Goal: Information Seeking & Learning: Find specific fact

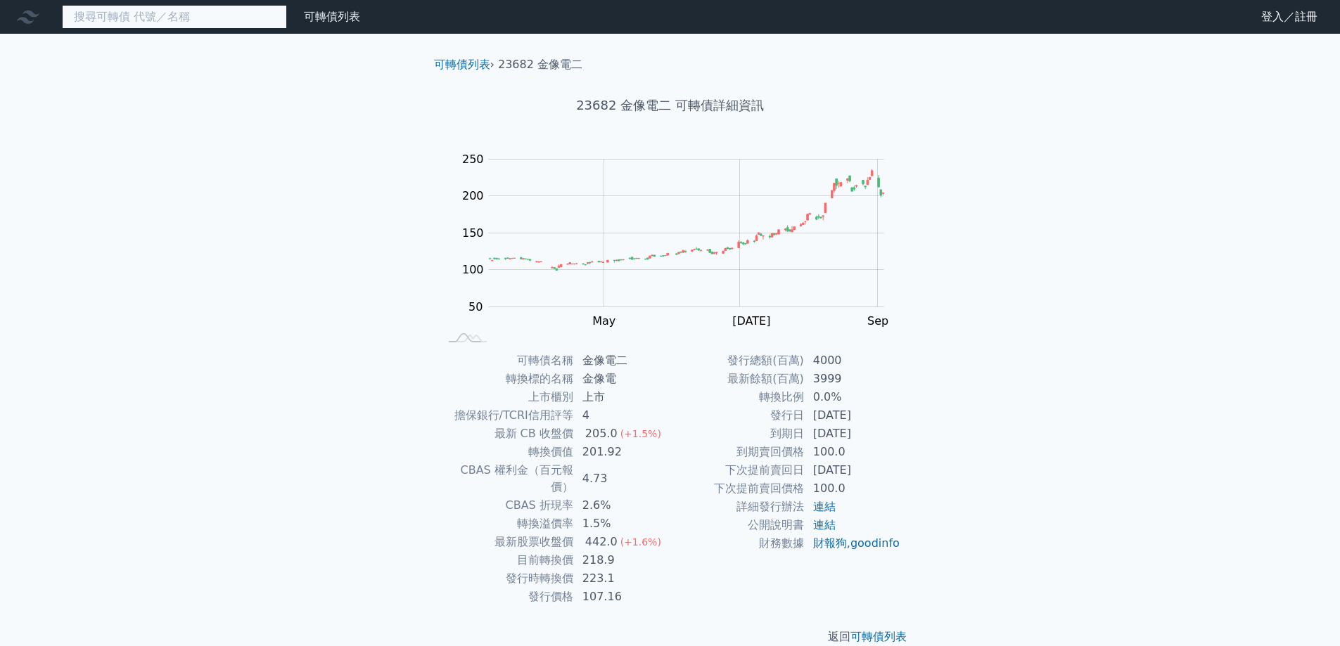
click at [165, 18] on input at bounding box center [174, 17] width 225 height 24
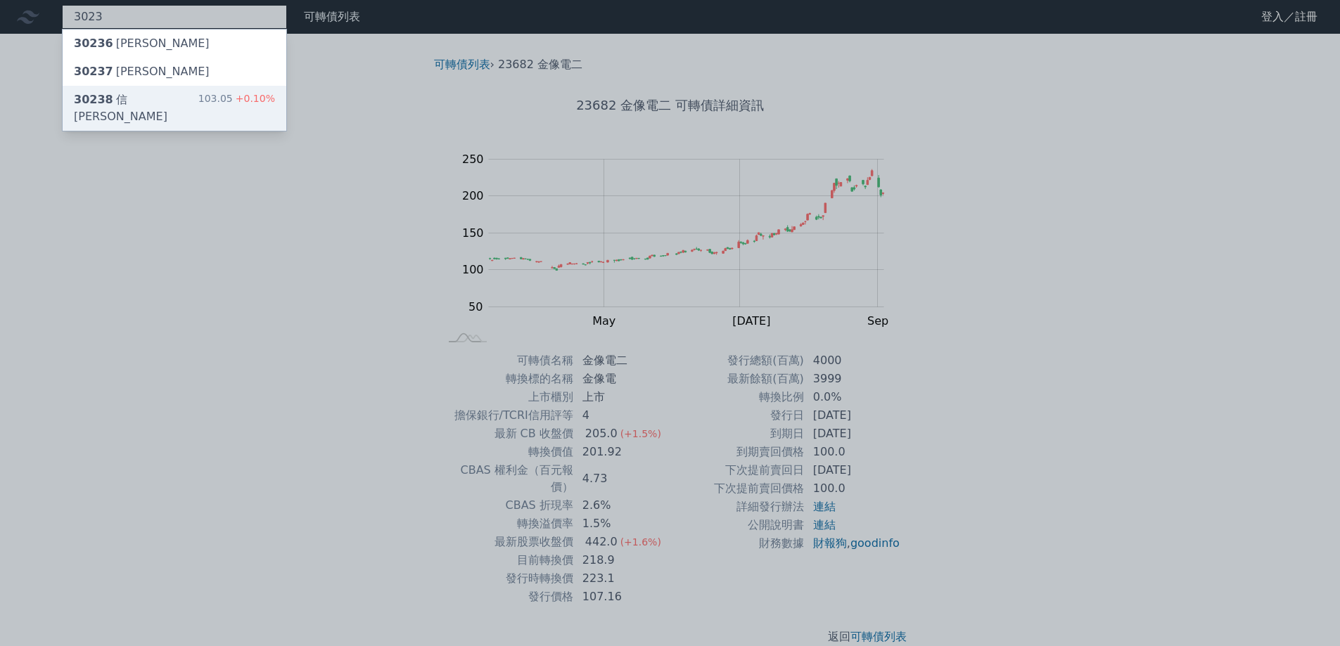
type input "3023"
click at [163, 91] on div "30238 信邦八 103.05 +0.10%" at bounding box center [175, 108] width 224 height 45
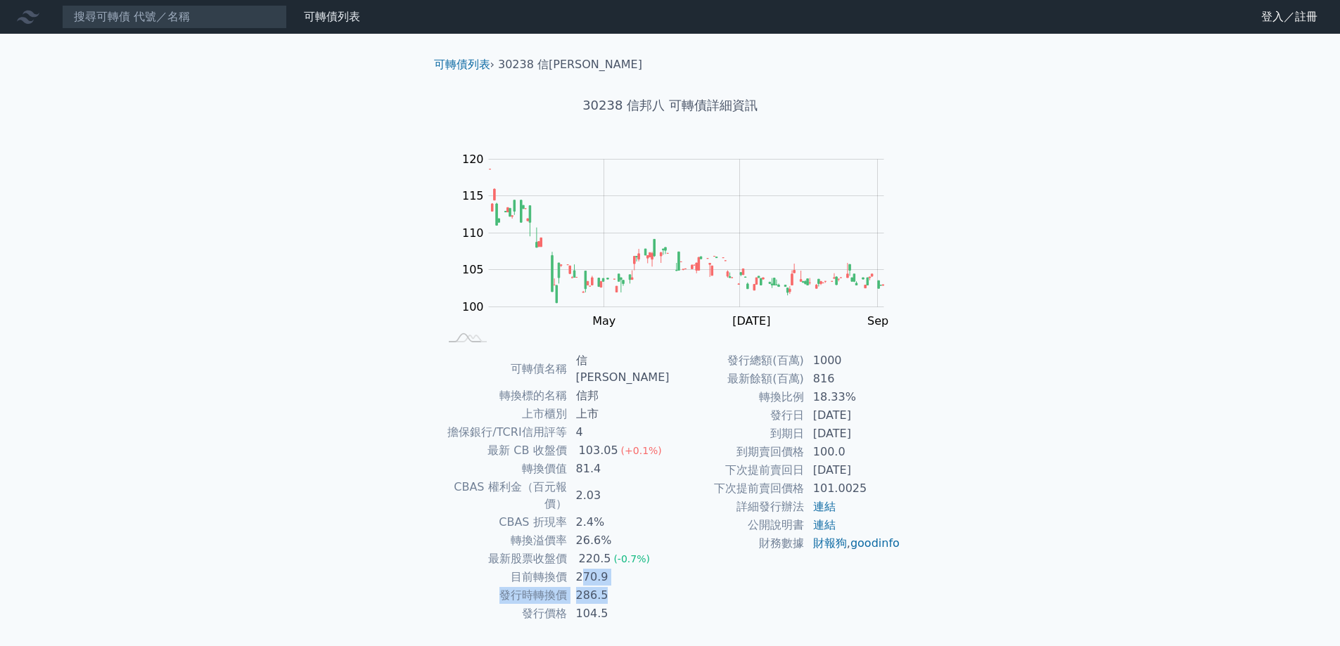
drag, startPoint x: 608, startPoint y: 556, endPoint x: 646, endPoint y: 566, distance: 39.1
click at [646, 563] on tbody "可轉債名稱 信邦八 轉換標的名稱 信邦 上市櫃別 上市 擔保銀行/TCRI信用評等 4 最新 CB 收盤價 103.05 (+0.1%) 轉換價值 81.4 …" at bounding box center [555, 488] width 231 height 272
click at [646, 587] on td "286.5" at bounding box center [619, 596] width 103 height 18
drag, startPoint x: 621, startPoint y: 563, endPoint x: 580, endPoint y: 554, distance: 41.7
click at [580, 587] on td "286.5" at bounding box center [619, 596] width 103 height 18
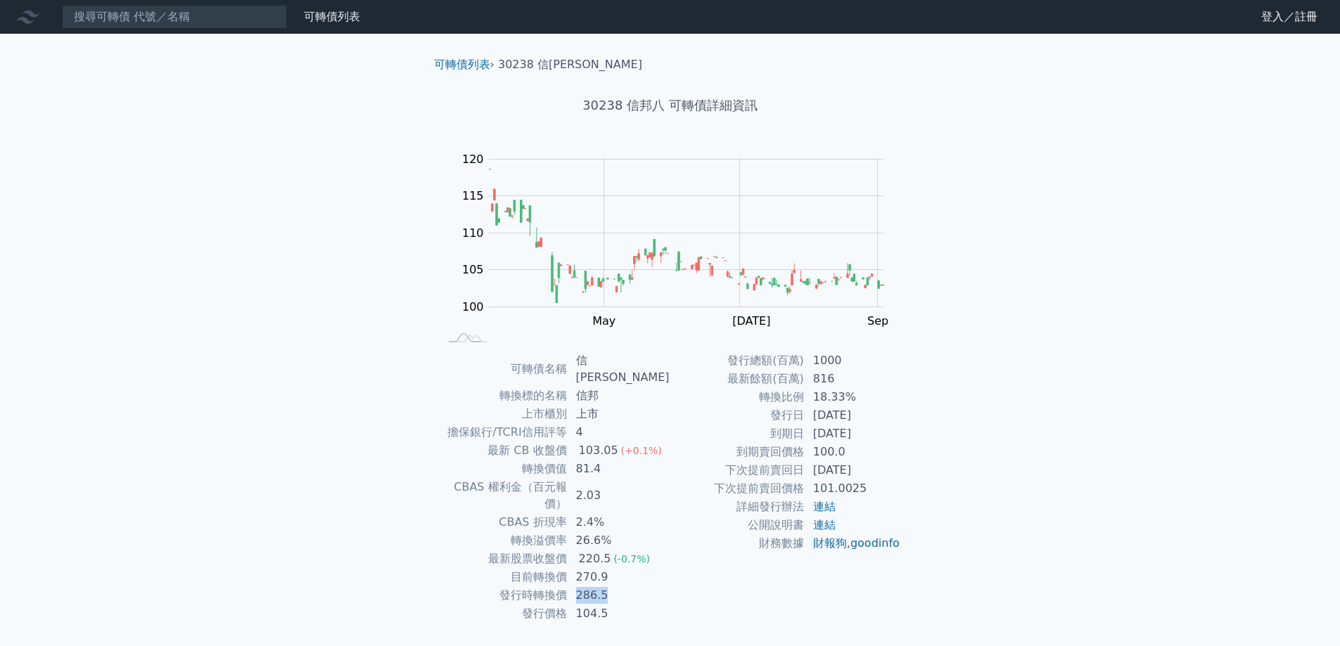
drag, startPoint x: 659, startPoint y: 563, endPoint x: 682, endPoint y: 534, distance: 36.6
click at [660, 587] on td "286.5" at bounding box center [619, 596] width 103 height 18
drag, startPoint x: 830, startPoint y: 421, endPoint x: 893, endPoint y: 445, distance: 67.0
click at [893, 445] on tbody "發行總額(百萬) 1000 最新餘額(百萬) 816 轉換比例 18.33% 發行日 [DATE] 到期日 [DATE] 到期賣回價格 100.0 下次提前賣…" at bounding box center [785, 452] width 231 height 201
click at [893, 445] on td "100.0" at bounding box center [853, 452] width 96 height 18
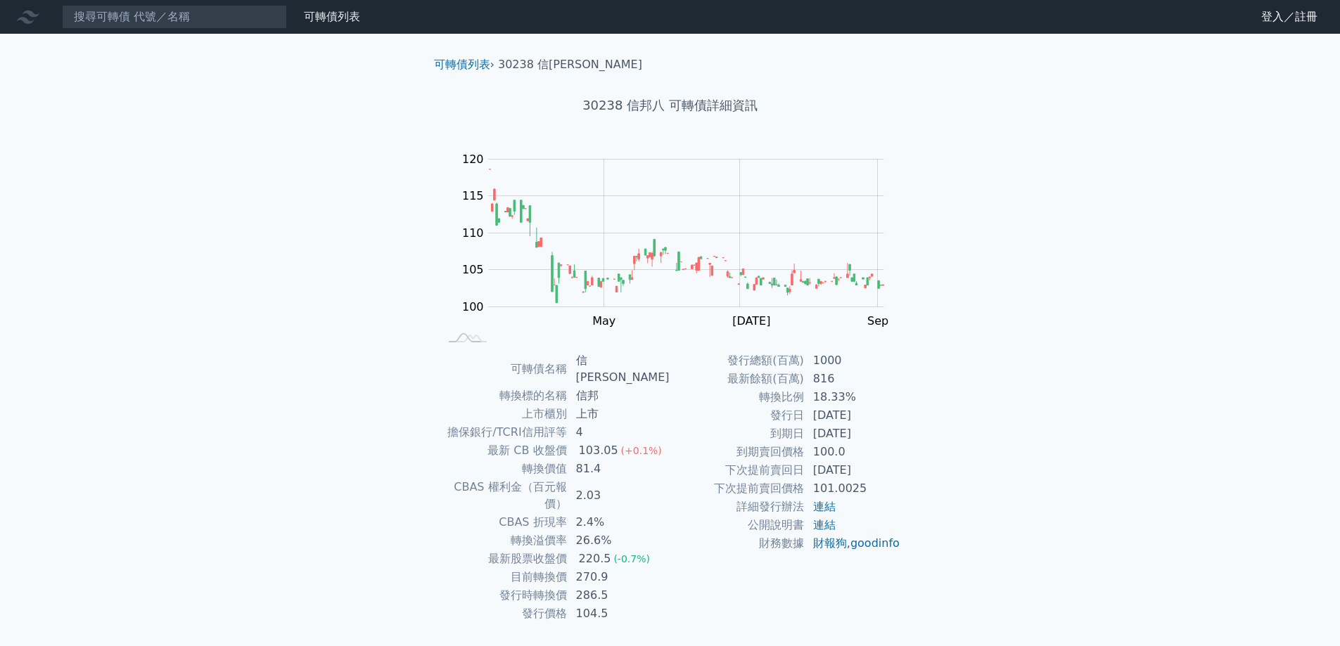
drag, startPoint x: 883, startPoint y: 437, endPoint x: 802, endPoint y: 422, distance: 82.4
click at [802, 422] on tbody "發行總額(百萬) 1000 最新餘額(百萬) 816 轉換比例 18.33% 發行日 [DATE] 到期日 [DATE] 到期賣回價格 100.0 下次提前賣…" at bounding box center [785, 452] width 231 height 201
click at [864, 428] on td "[DATE]" at bounding box center [853, 434] width 96 height 18
drag, startPoint x: 819, startPoint y: 428, endPoint x: 900, endPoint y: 444, distance: 82.4
click at [900, 444] on tbody "發行總額(百萬) 1000 最新餘額(百萬) 816 轉換比例 18.33% 發行日 [DATE] 到期日 [DATE] 到期賣回價格 100.0 下次提前賣…" at bounding box center [785, 452] width 231 height 201
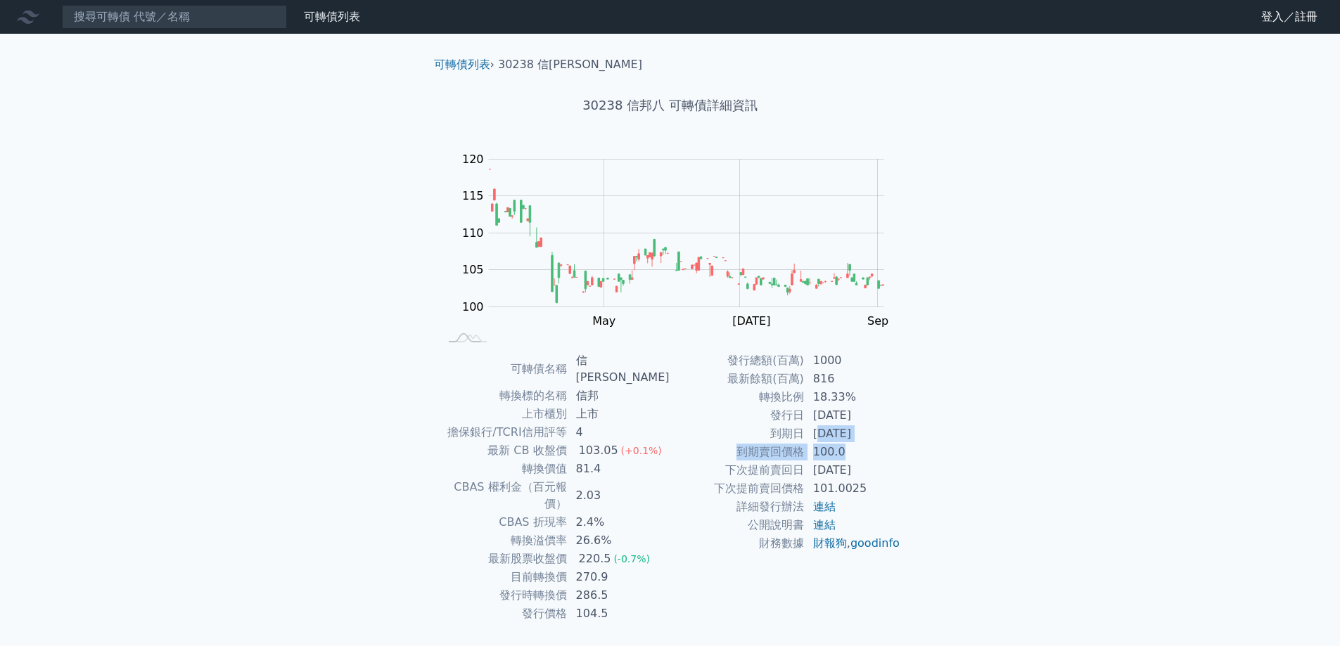
click at [900, 444] on td "100.0" at bounding box center [853, 452] width 96 height 18
drag, startPoint x: 762, startPoint y: 380, endPoint x: 848, endPoint y: 442, distance: 105.2
click at [762, 395] on tr "轉換比例 18.33%" at bounding box center [785, 397] width 231 height 18
drag, startPoint x: 912, startPoint y: 447, endPoint x: 902, endPoint y: 440, distance: 12.3
click at [912, 446] on div "可轉債名稱 信邦八 轉換標的名稱 信邦 上市櫃別 上市 擔保銀行/TCRI信用評等 4 最新 CB 收盤價 103.05 (+0.1%) 轉換價值 81.4 …" at bounding box center [670, 488] width 495 height 272
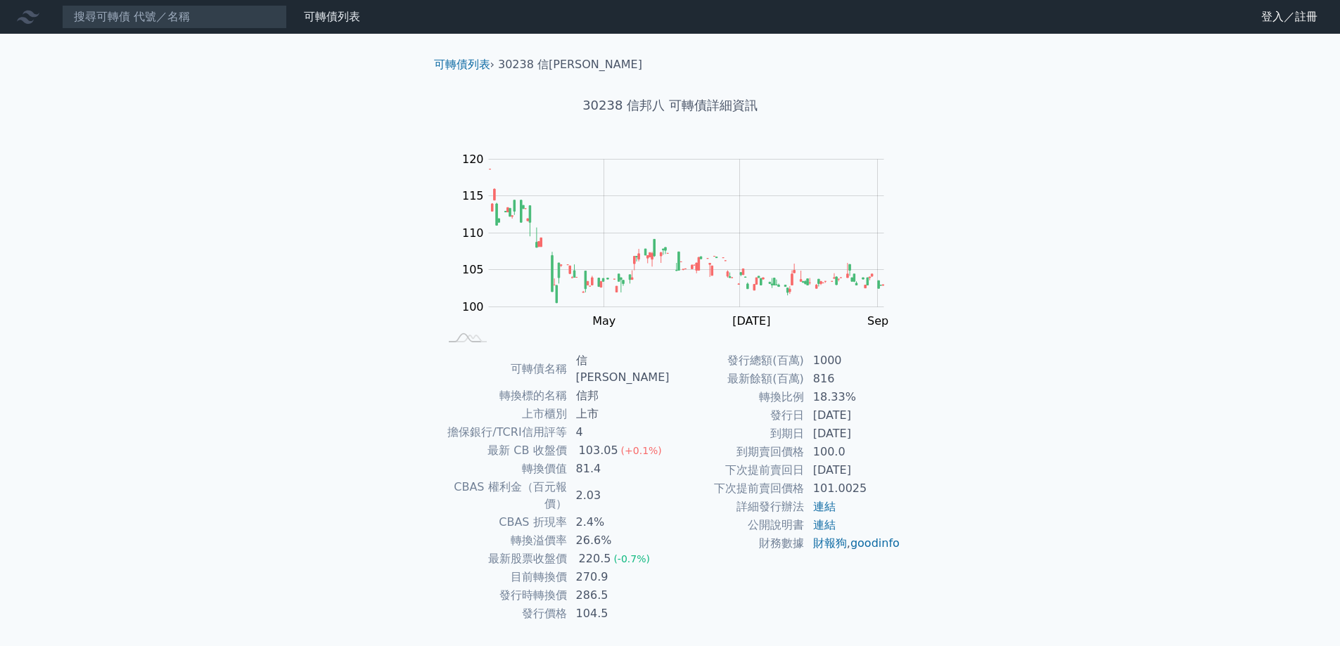
drag, startPoint x: 887, startPoint y: 438, endPoint x: 833, endPoint y: 431, distance: 54.6
click at [833, 431] on td "[DATE]" at bounding box center [853, 434] width 96 height 18
drag, startPoint x: 923, startPoint y: 442, endPoint x: 905, endPoint y: 437, distance: 18.5
click at [923, 442] on div "可轉債列表 › 30238 信[PERSON_NAME] 30238 信邦八 可轉債詳細資訊 Zoom Out 100 90 95 100 105 110 1…" at bounding box center [670, 359] width 540 height 651
drag, startPoint x: 853, startPoint y: 426, endPoint x: 833, endPoint y: 437, distance: 23.0
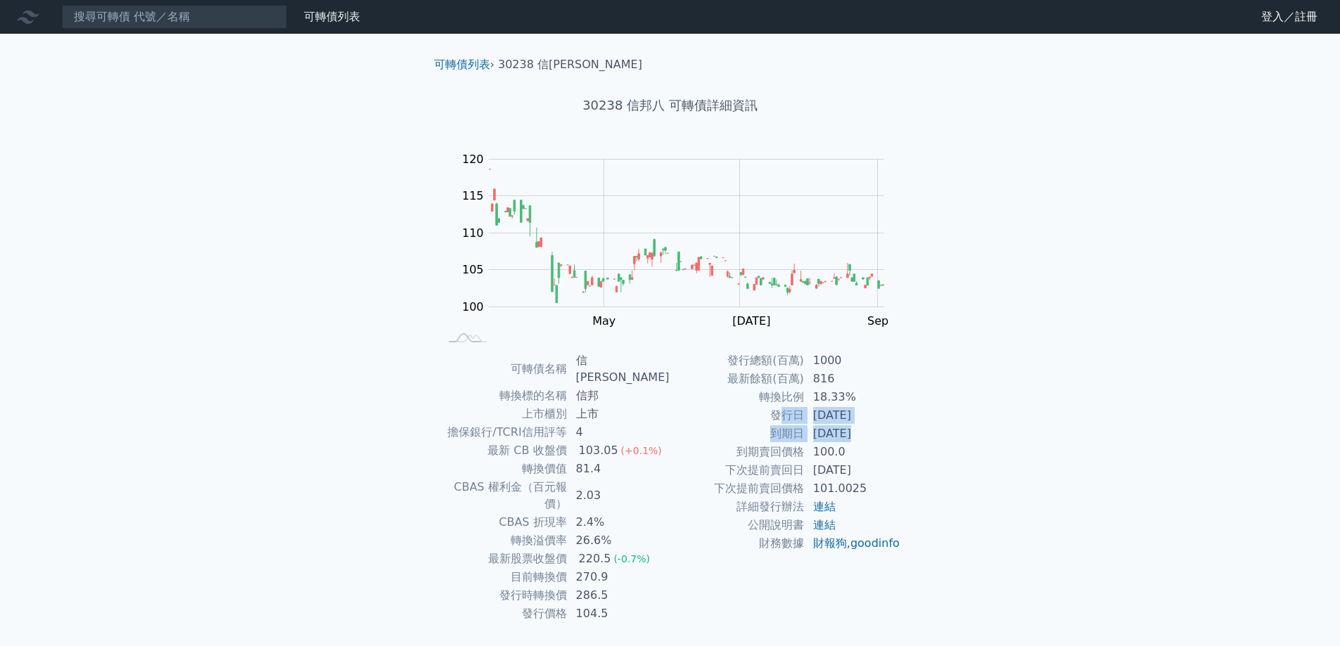
click at [780, 413] on tbody "發行總額(百萬) 1000 最新餘額(百萬) 816 轉換比例 18.33% 發行日 [DATE] 到期日 [DATE] 到期賣回價格 100.0 下次提前賣…" at bounding box center [785, 452] width 231 height 201
click at [898, 455] on td "100.0" at bounding box center [853, 452] width 96 height 18
drag, startPoint x: 848, startPoint y: 434, endPoint x: 800, endPoint y: 428, distance: 48.9
click at [800, 428] on tr "到期日 [DATE]" at bounding box center [785, 434] width 231 height 18
click at [992, 466] on div "可轉債列表 財務數據 可轉債列表 財務數據 登入／註冊 登入／註冊 可轉債列表 › 30238 信邦八 30238 信邦八 可轉債詳細資訊 Zoom Out …" at bounding box center [670, 342] width 1340 height 685
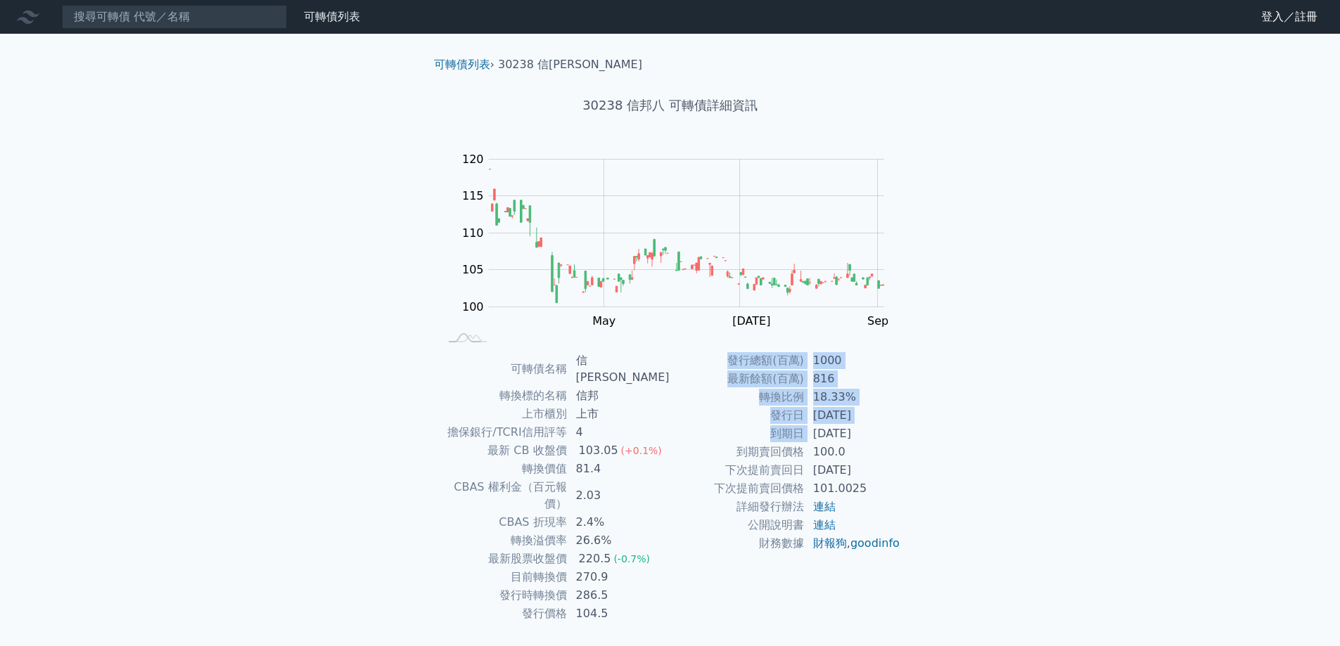
drag, startPoint x: 810, startPoint y: 428, endPoint x: 933, endPoint y: 446, distance: 123.6
click at [928, 445] on div "可轉債列表 › 30238 信[PERSON_NAME] 30238 信邦八 可轉債詳細資訊 Zoom Out 100 90 95 100 105 110 1…" at bounding box center [670, 359] width 540 height 651
click at [933, 446] on div "可轉債列表 › 30238 信[PERSON_NAME] 30238 信邦八 可轉債詳細資訊 Zoom Out 100 90 95 100 105 110 1…" at bounding box center [670, 359] width 540 height 651
drag, startPoint x: 813, startPoint y: 411, endPoint x: 765, endPoint y: 404, distance: 48.2
click at [765, 404] on tbody "發行總額(百萬) 1000 最新餘額(百萬) 816 轉換比例 18.33% 發行日 [DATE] 到期日 [DATE] 到期賣回價格 100.0 下次提前賣…" at bounding box center [785, 452] width 231 height 201
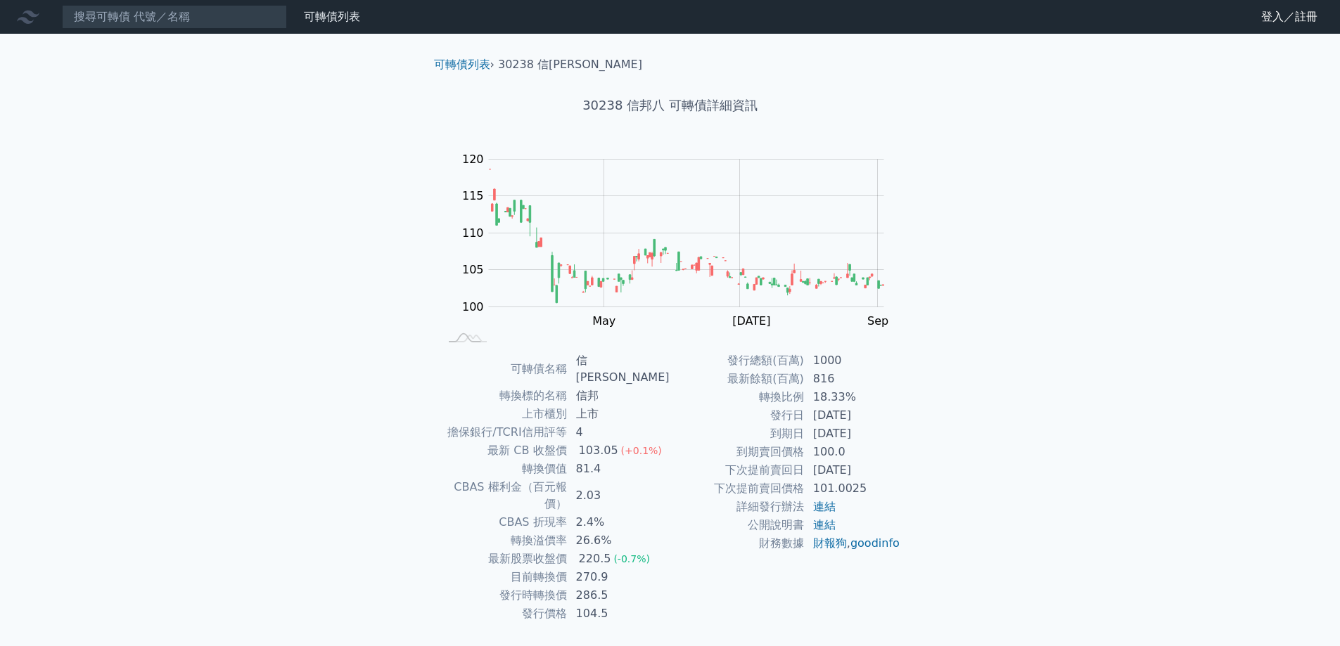
click at [976, 480] on div "可轉債列表 財務數據 可轉債列表 財務數據 登入／註冊 登入／註冊 可轉債列表 › 30238 信邦八 30238 信邦八 可轉債詳細資訊 Zoom Out …" at bounding box center [670, 342] width 1340 height 685
drag, startPoint x: 881, startPoint y: 442, endPoint x: 781, endPoint y: 430, distance: 99.9
click at [781, 430] on tr "到期日 [DATE]" at bounding box center [785, 434] width 231 height 18
click at [942, 474] on div "可轉債列表 財務數據 可轉債列表 財務數據 登入／註冊 登入／註冊 可轉債列表 › 30238 信邦八 30238 信邦八 可轉債詳細資訊 Zoom Out …" at bounding box center [670, 342] width 1340 height 685
drag, startPoint x: 795, startPoint y: 432, endPoint x: 820, endPoint y: 442, distance: 27.2
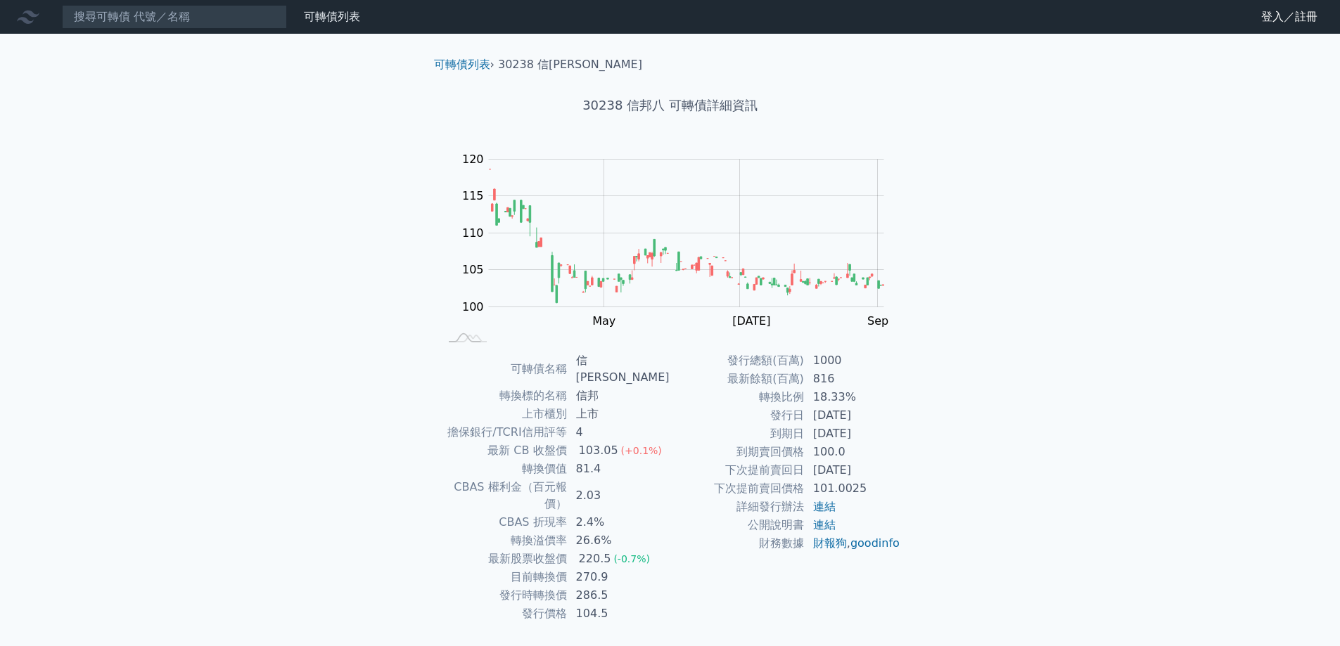
click at [794, 433] on tr "到期日 [DATE]" at bounding box center [785, 434] width 231 height 18
click at [1123, 552] on div "可轉債列表 財務數據 可轉債列表 財務數據 登入／註冊 登入／註冊 可轉債列表 › 30238 信邦八 30238 信邦八 可轉債詳細資訊 Zoom Out …" at bounding box center [670, 342] width 1340 height 685
drag, startPoint x: 822, startPoint y: 435, endPoint x: 898, endPoint y: 442, distance: 76.4
click at [898, 442] on td "[DATE]" at bounding box center [853, 434] width 96 height 18
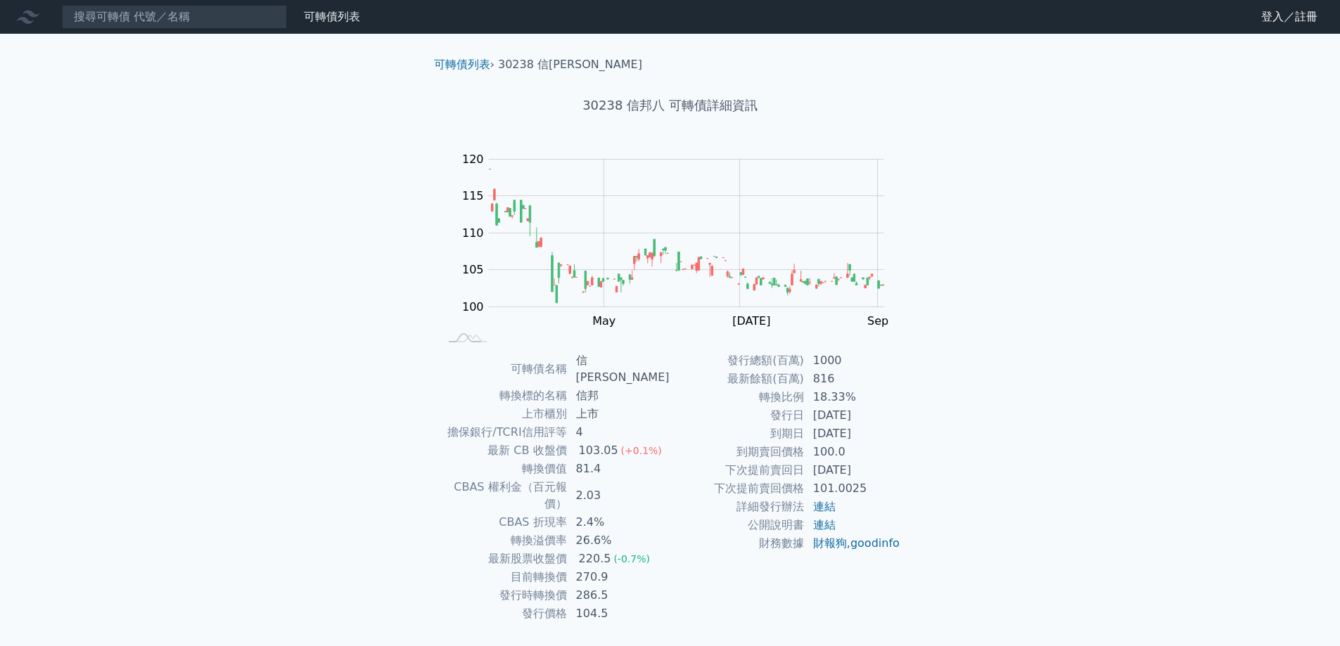
click at [952, 529] on div "可轉債列表 財務數據 可轉債列表 財務數據 登入／註冊 登入／註冊 可轉債列表 › 30238 信邦八 30238 信邦八 可轉債詳細資訊 Zoom Out …" at bounding box center [670, 342] width 1340 height 685
click at [685, 585] on div "發行總額(百萬) 1000 最新餘額(百萬) 816 轉換比例 18.33% 發行日 [DATE] 到期日 [DATE] 到期賣回價格 100.0 下次提前賣…" at bounding box center [785, 488] width 231 height 272
click at [776, 586] on div "發行總額(百萬) 1000 最新餘額(百萬) 816 轉換比例 18.33% 發行日 [DATE] 到期日 [DATE] 到期賣回價格 100.0 下次提前賣…" at bounding box center [785, 488] width 231 height 272
click at [772, 585] on div "發行總額(百萬) 1000 最新餘額(百萬) 816 轉換比例 18.33% 發行日 [DATE] 到期日 [DATE] 到期賣回價格 100.0 下次提前賣…" at bounding box center [785, 488] width 231 height 272
click at [729, 579] on div "發行總額(百萬) 1000 最新餘額(百萬) 816 轉換比例 18.33% 發行日 [DATE] 到期日 [DATE] 到期賣回價格 100.0 下次提前賣…" at bounding box center [785, 488] width 231 height 272
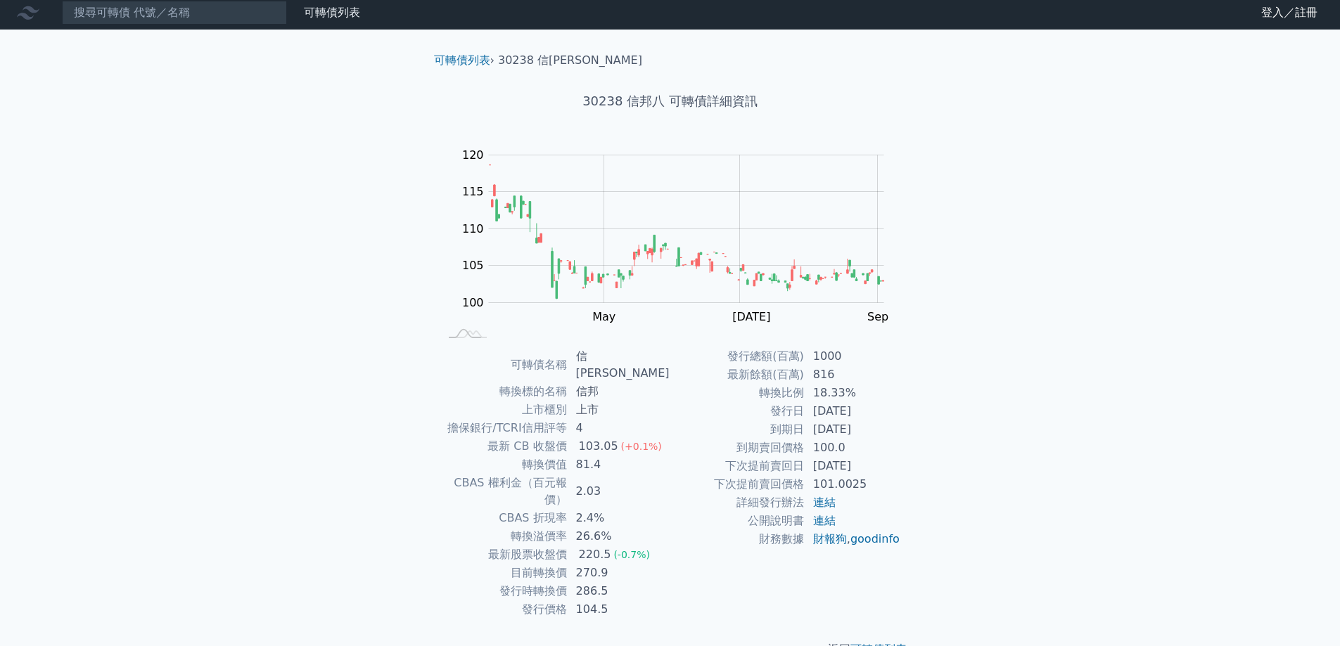
scroll to position [5, 0]
click at [935, 454] on div "可轉債列表 › 30238 信[PERSON_NAME] 30238 信邦八 可轉債詳細資訊 Zoom Out 100 90 95 100 105 110 1…" at bounding box center [670, 354] width 540 height 651
click at [940, 456] on div "可轉債列表 財務數據 可轉債列表 財務數據 登入／註冊 登入／註冊 可轉債列表 › 30238 信邦八 30238 信邦八 可轉債詳細資訊 Zoom Out …" at bounding box center [670, 337] width 1340 height 685
drag, startPoint x: 847, startPoint y: 417, endPoint x: 814, endPoint y: 412, distance: 33.4
click at [814, 412] on div "可轉債名稱 信邦八 轉換標的名稱 信邦 上市櫃別 上市 擔保銀行/TCRI信用評等 4 最新 CB 收盤價 103.05 (+0.1%) 轉換價值 81.4 …" at bounding box center [670, 483] width 495 height 272
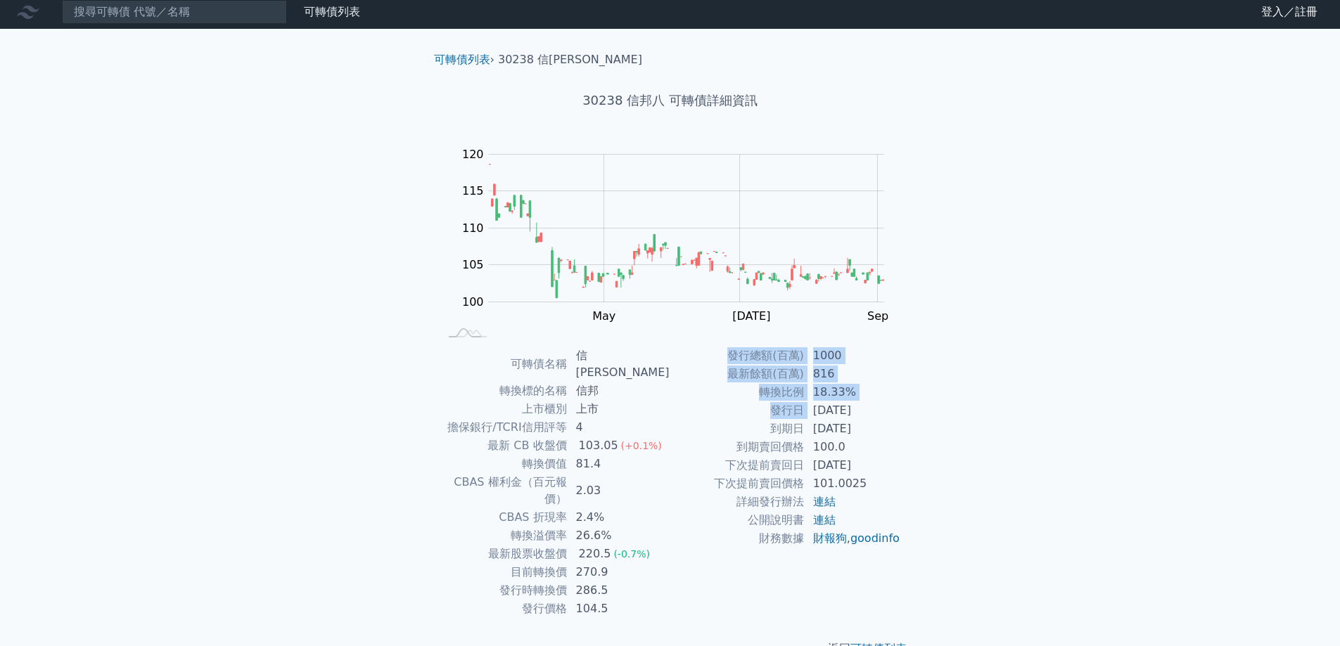
click at [896, 459] on td "[DATE]" at bounding box center [853, 465] width 96 height 18
click at [1013, 551] on div "可轉債列表 財務數據 可轉債列表 財務數據 登入／註冊 登入／註冊 可轉債列表 › 30238 信邦八 30238 信邦八 可轉債詳細資訊 Zoom Out …" at bounding box center [670, 337] width 1340 height 685
